Goal: Information Seeking & Learning: Learn about a topic

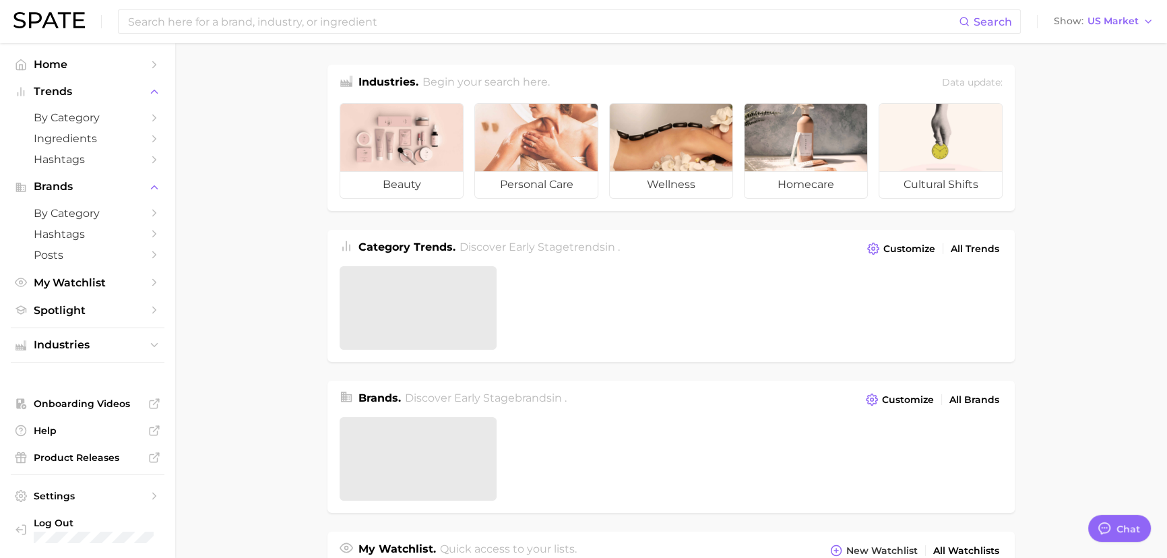
type textarea "x"
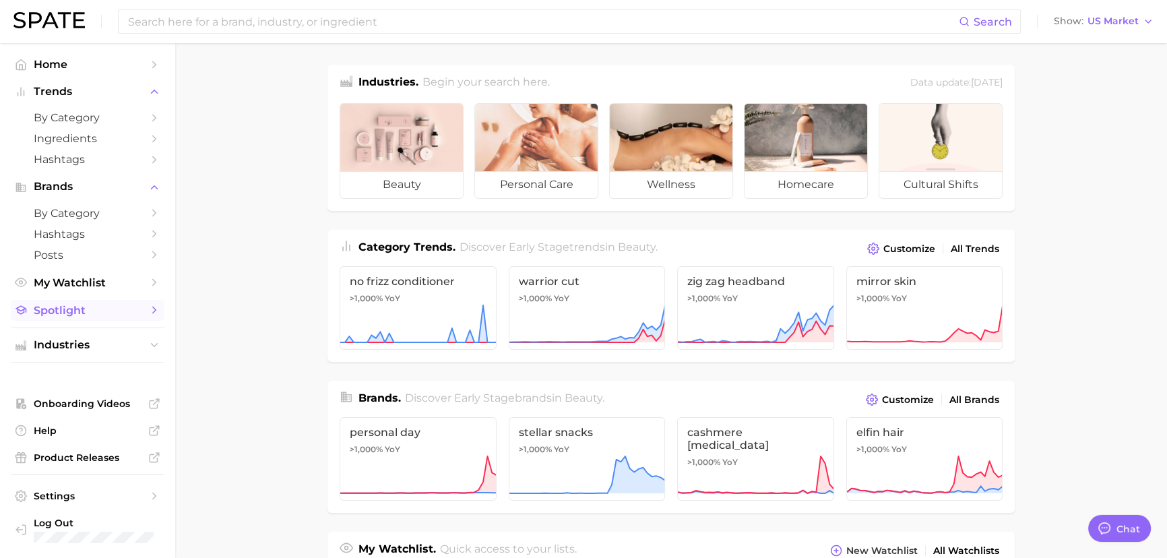
click at [141, 320] on link "Spotlight" at bounding box center [88, 310] width 154 height 21
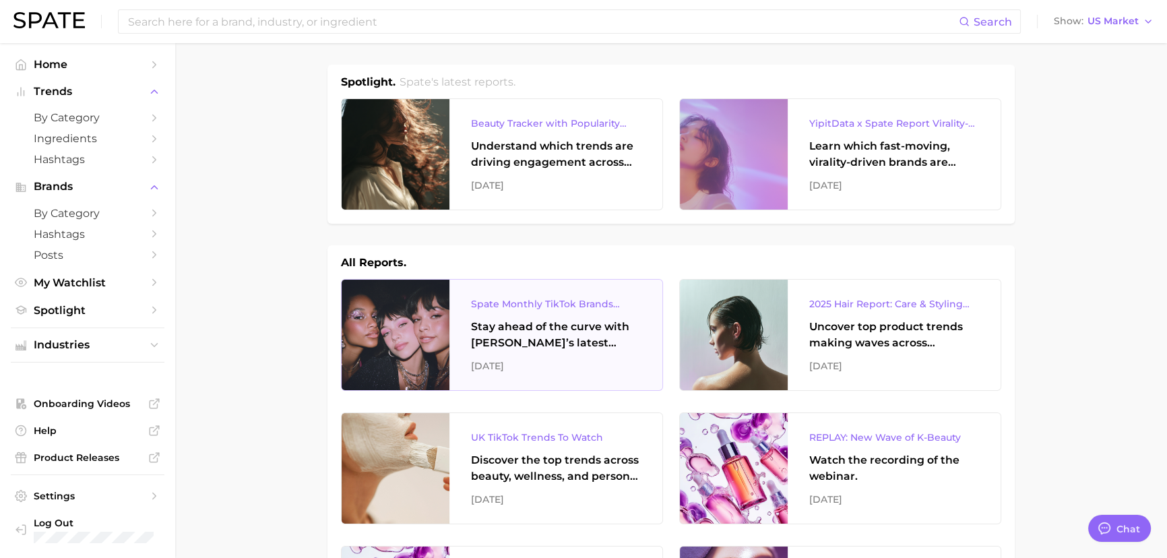
click at [567, 348] on div "Stay ahead of the curve with [PERSON_NAME]’s latest monthly tracker, spotlighti…" at bounding box center [556, 335] width 170 height 32
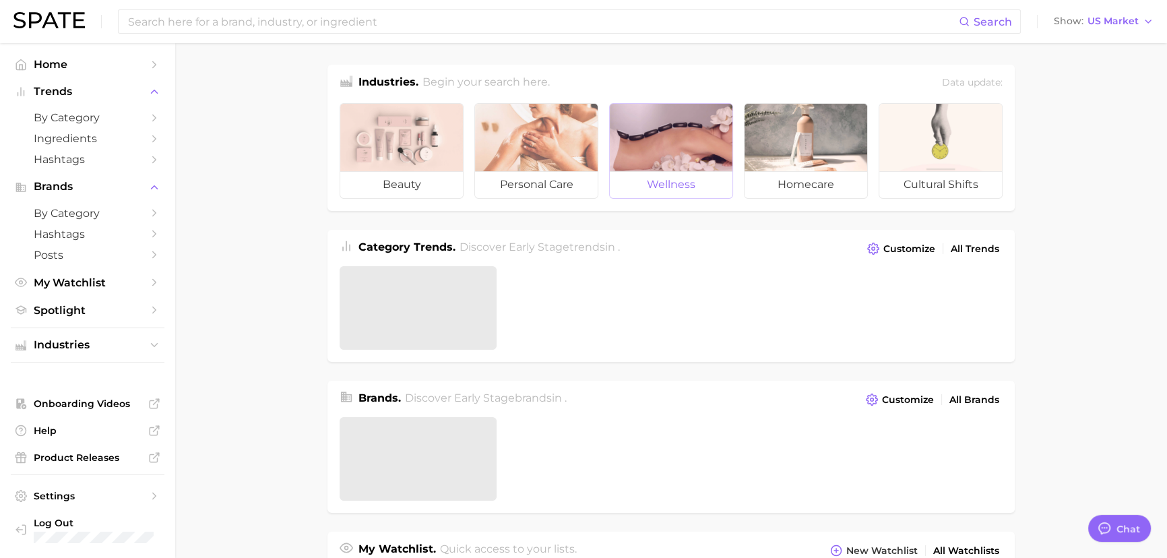
type textarea "x"
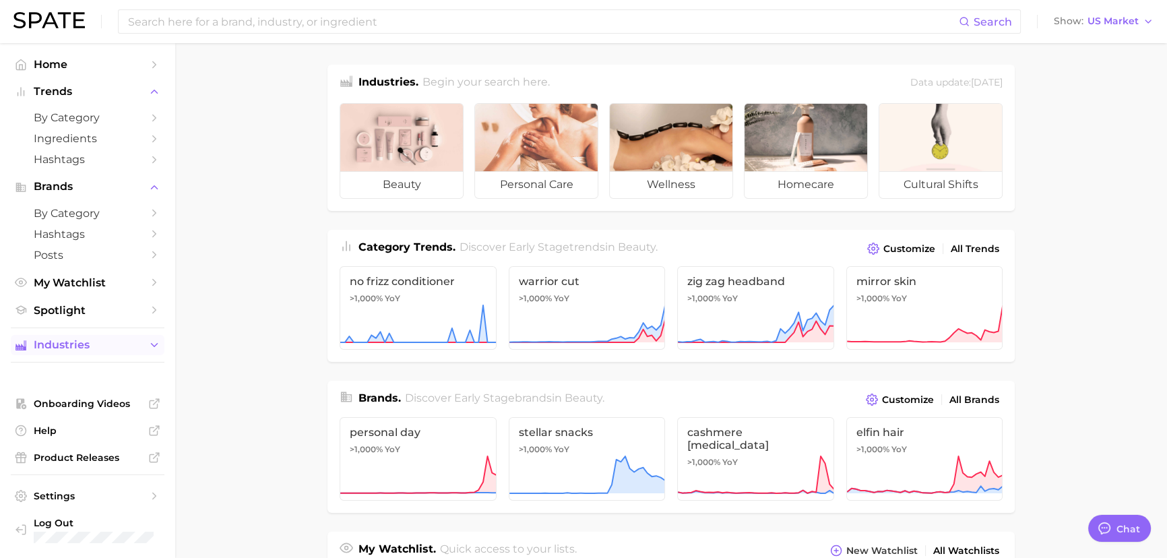
click at [87, 337] on button "Industries" at bounding box center [88, 345] width 154 height 20
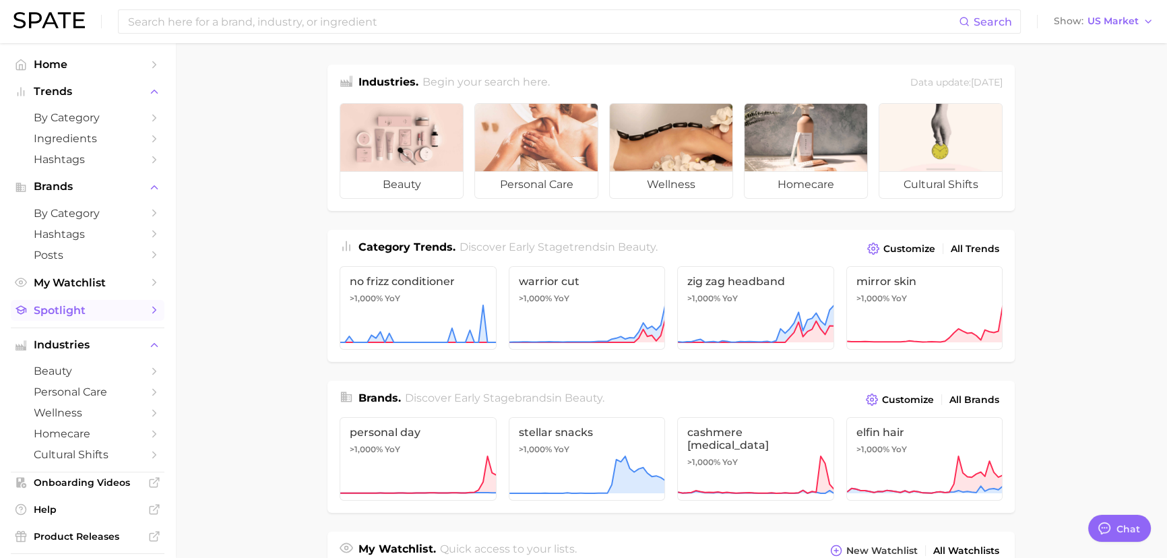
click at [89, 320] on link "Spotlight" at bounding box center [88, 310] width 154 height 21
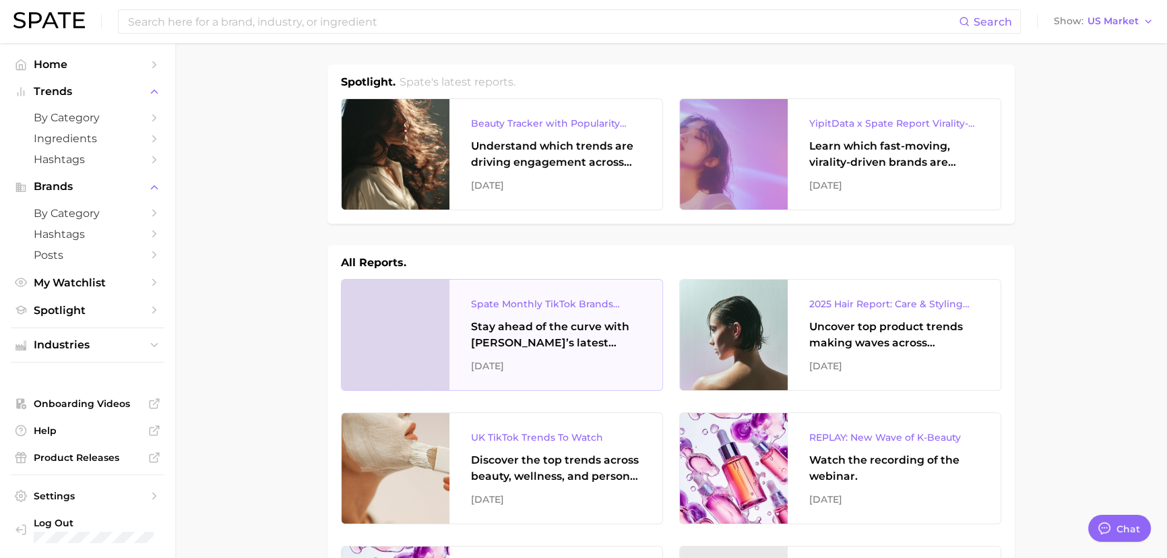
click at [582, 335] on div "Stay ahead of the curve with [PERSON_NAME]’s latest monthly tracker, spotlighti…" at bounding box center [556, 335] width 170 height 32
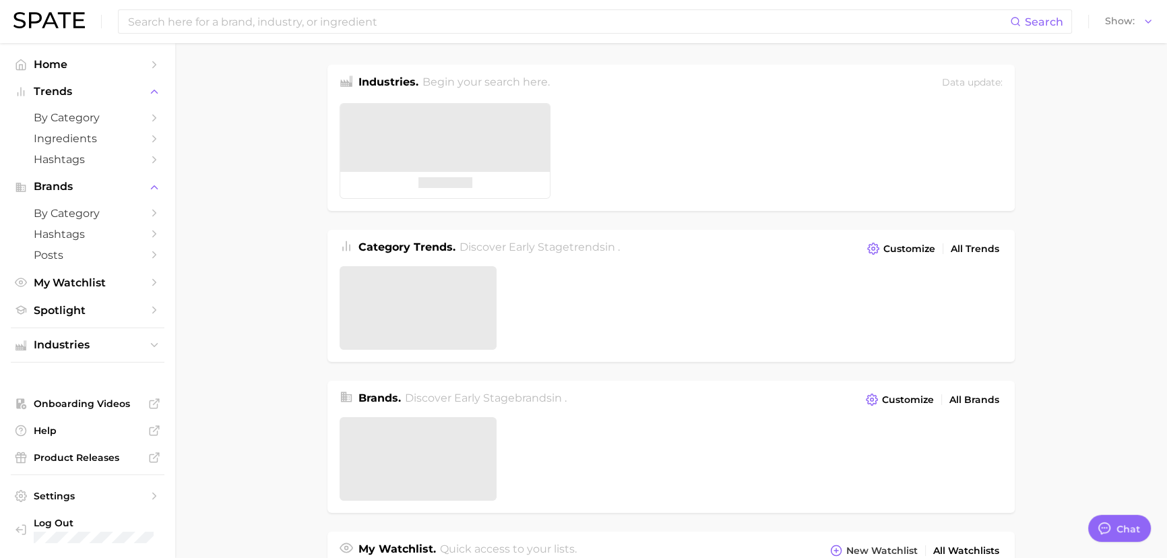
type textarea "x"
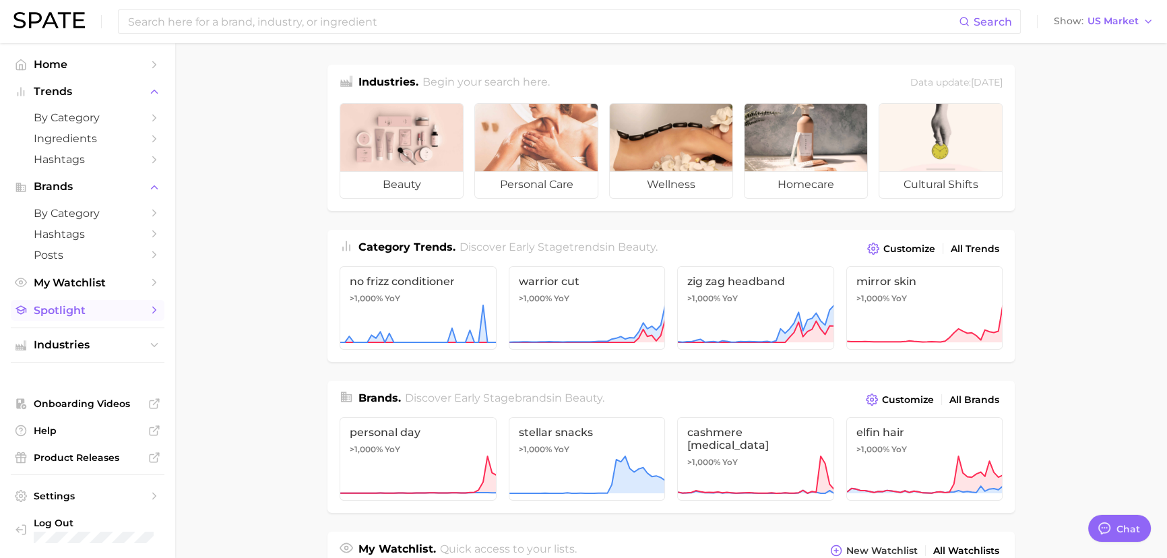
click at [96, 313] on span "Spotlight" at bounding box center [88, 310] width 108 height 13
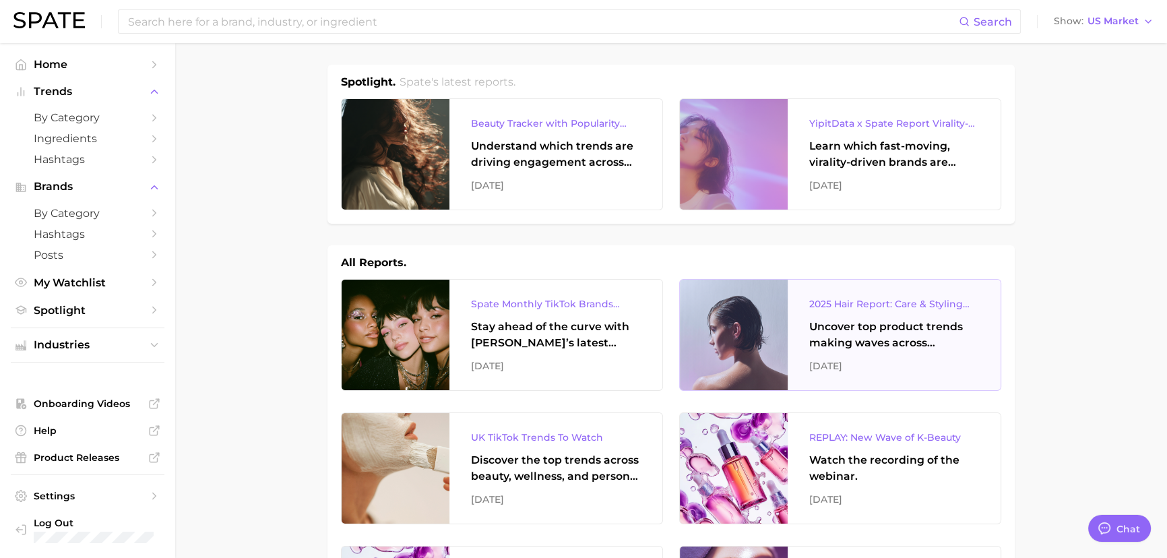
click at [889, 343] on div "Uncover top product trends making waves across platforms — along with key insig…" at bounding box center [894, 335] width 170 height 32
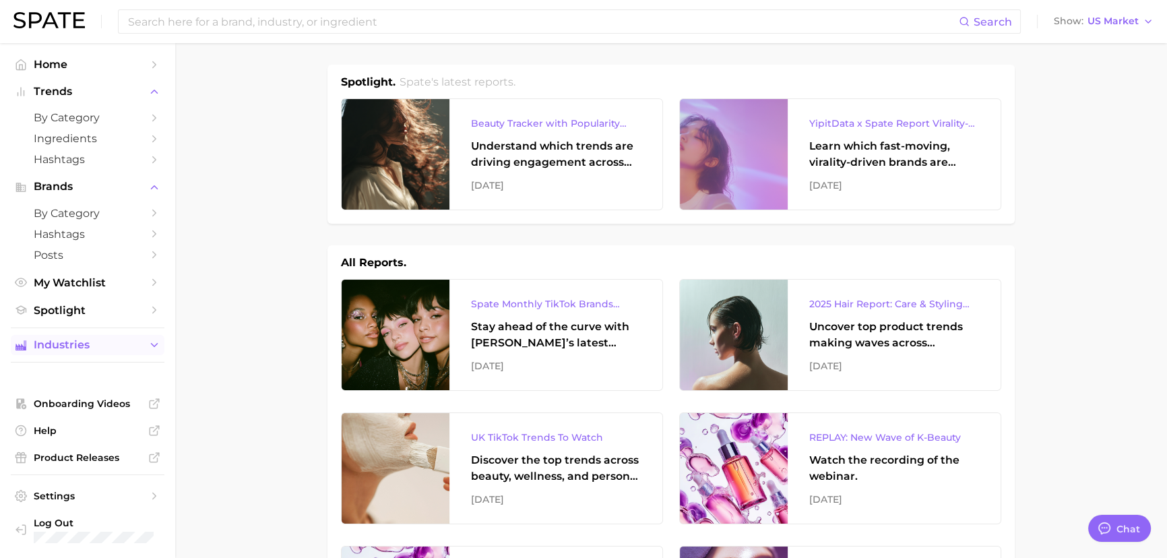
click at [106, 342] on span "Industries" at bounding box center [88, 345] width 108 height 12
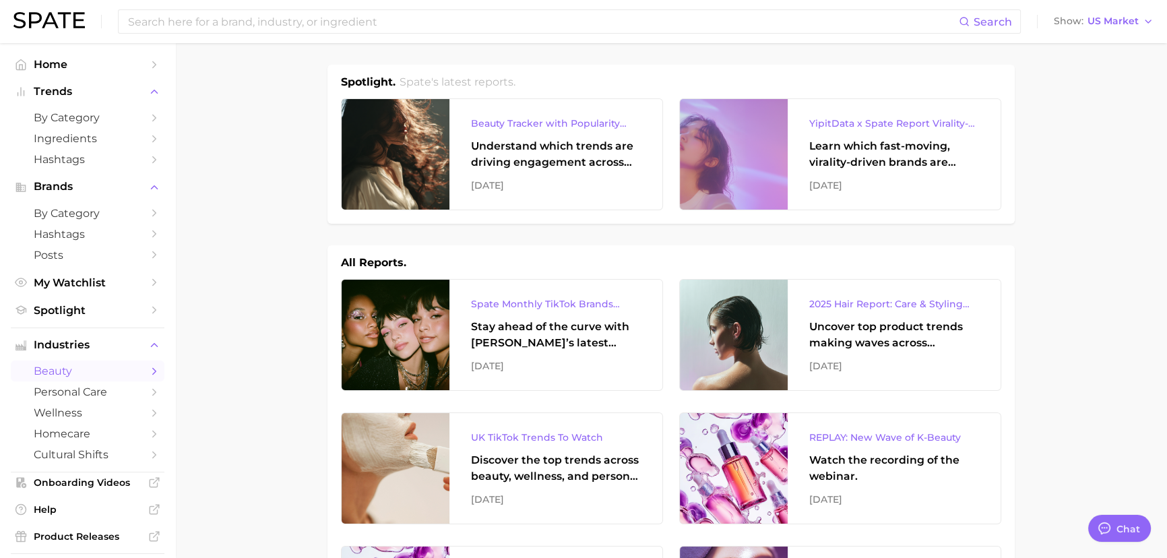
click at [110, 371] on span "beauty" at bounding box center [88, 370] width 108 height 13
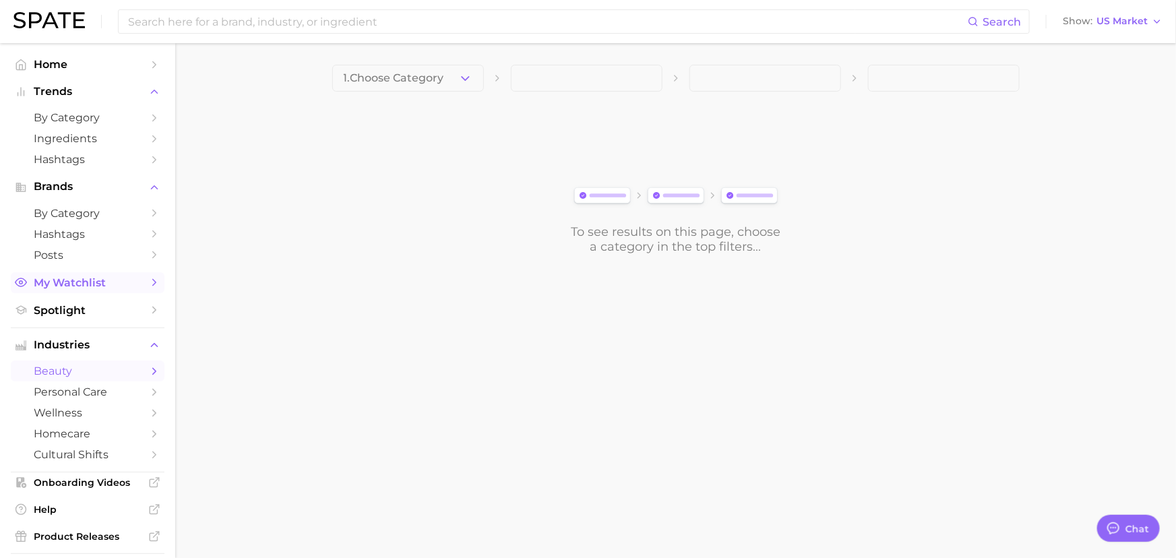
click at [124, 279] on span "My Watchlist" at bounding box center [88, 282] width 108 height 13
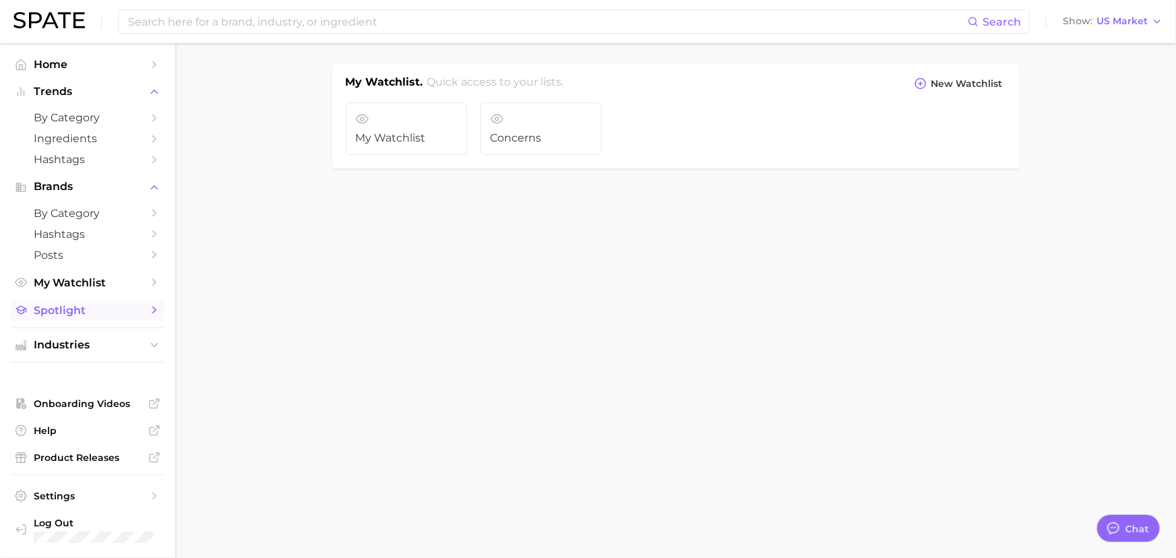
click at [129, 302] on link "Spotlight" at bounding box center [88, 310] width 154 height 21
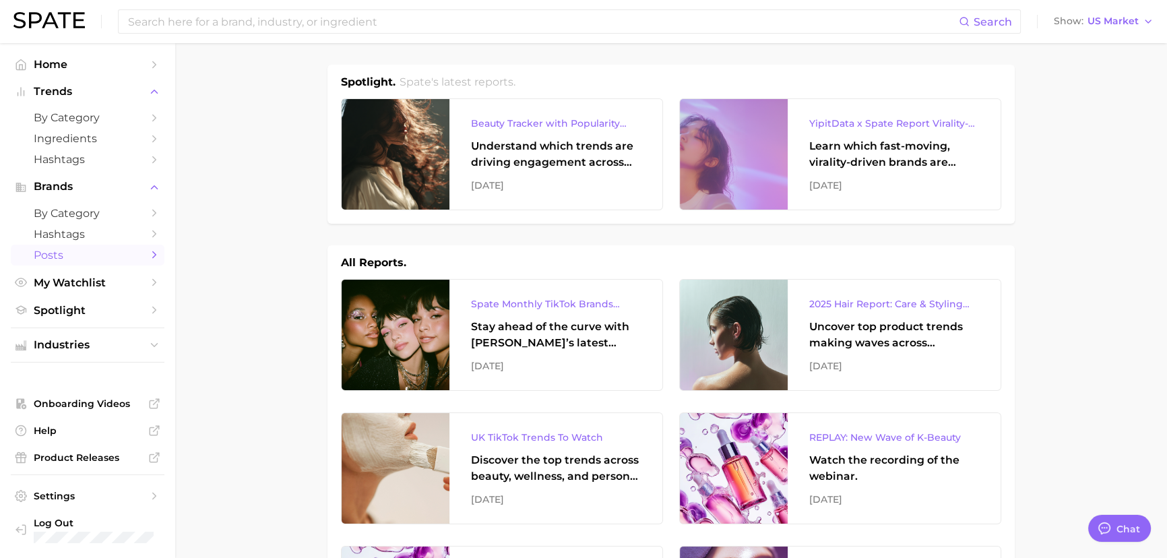
click at [132, 248] on link "Posts" at bounding box center [88, 255] width 154 height 21
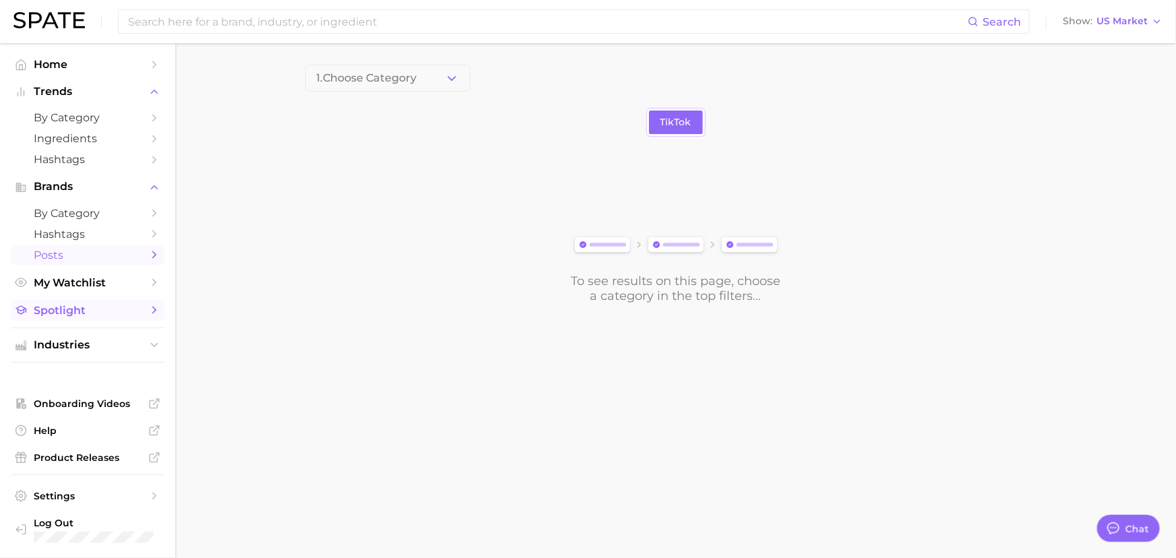
click at [139, 309] on span "Spotlight" at bounding box center [88, 310] width 108 height 13
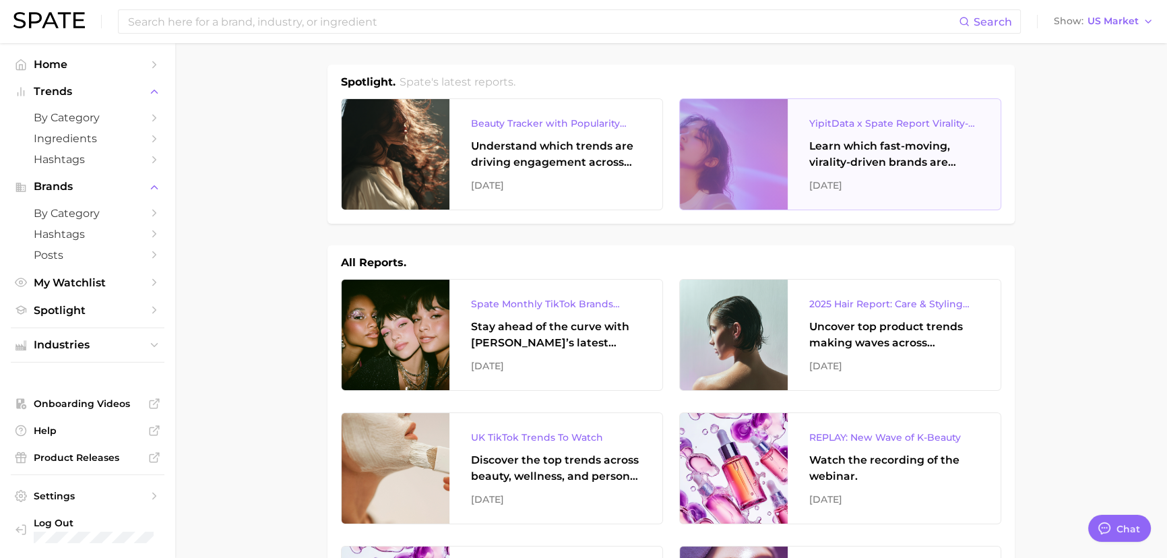
click at [857, 162] on div "Learn which fast-moving, virality-driven brands are leading the pack, the risks…" at bounding box center [894, 154] width 170 height 32
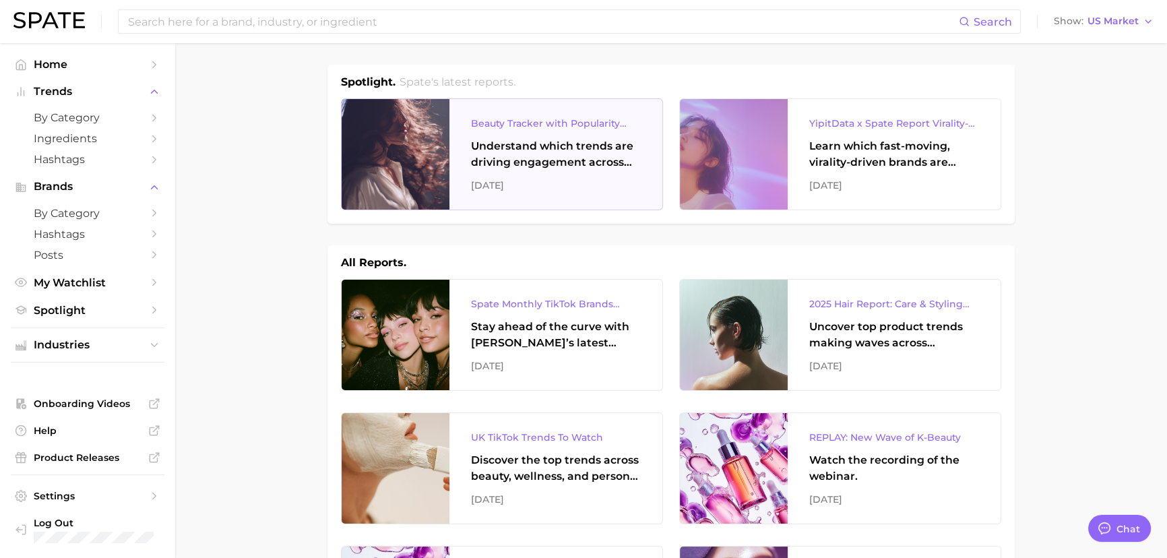
click at [579, 172] on div "Beauty Tracker with Popularity Index Understand which trends are driving engage…" at bounding box center [555, 154] width 213 height 110
